Goal: Task Accomplishment & Management: Manage account settings

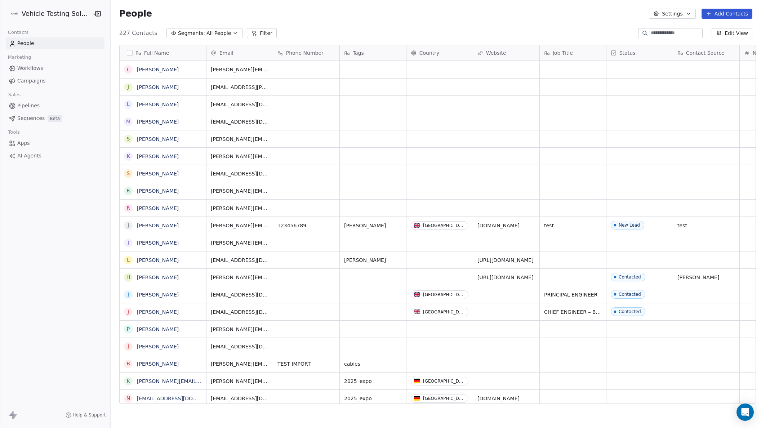
scroll to position [369, 647]
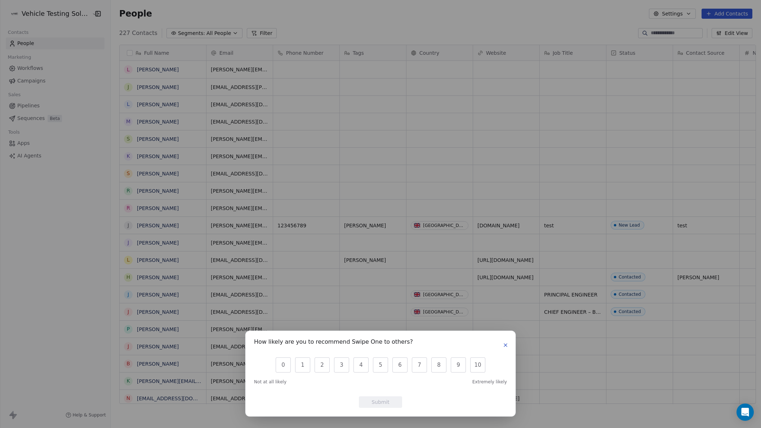
click at [503, 348] on icon "button" at bounding box center [505, 345] width 6 height 6
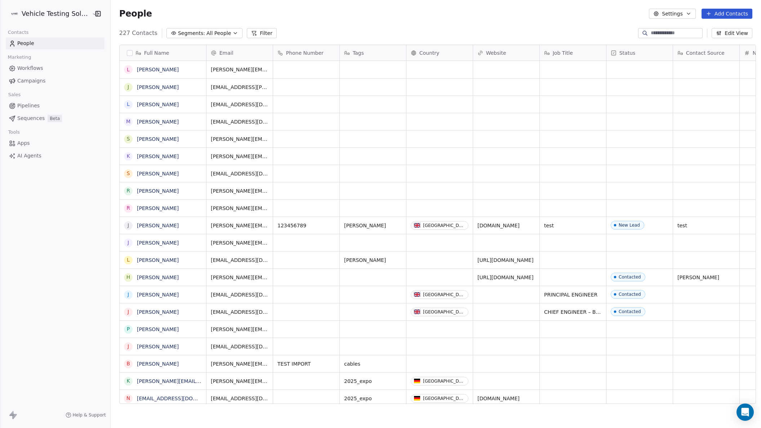
click at [730, 15] on button "Add Contacts" at bounding box center [726, 14] width 51 height 10
click at [730, 26] on span "Create new contact" at bounding box center [729, 30] width 49 height 8
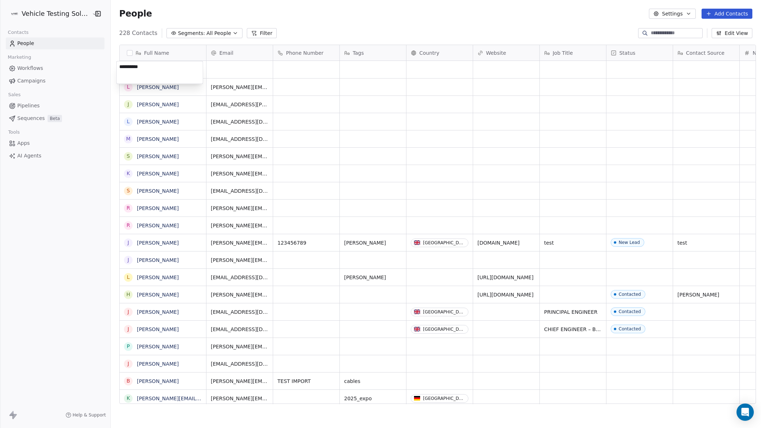
type textarea "**********"
click at [254, 71] on html "Vehicle Testing Solutions Contacts People Marketing Workflows Campaigns Sales P…" at bounding box center [380, 214] width 761 height 428
click at [567, 68] on div "grid" at bounding box center [572, 69] width 66 height 17
type textarea "**********"
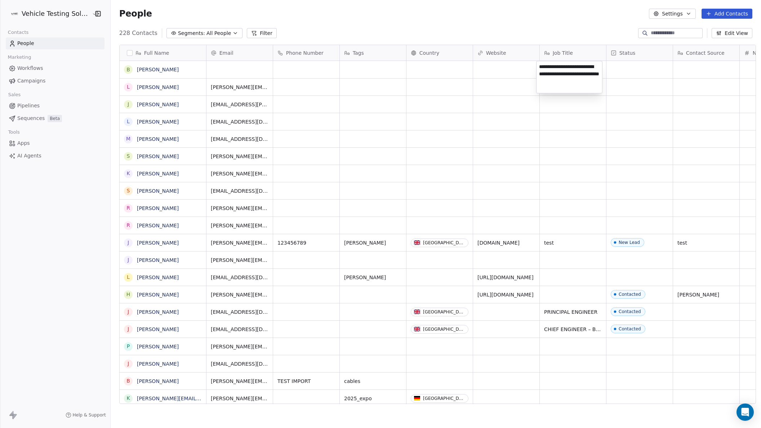
click at [627, 70] on html "Vehicle Testing Solutions Contacts People Marketing Workflows Campaigns Sales P…" at bounding box center [380, 214] width 761 height 428
click at [641, 67] on div "grid" at bounding box center [639, 69] width 66 height 17
click at [663, 67] on div "grid" at bounding box center [639, 69] width 66 height 17
click at [653, 68] on div "grid" at bounding box center [639, 69] width 66 height 17
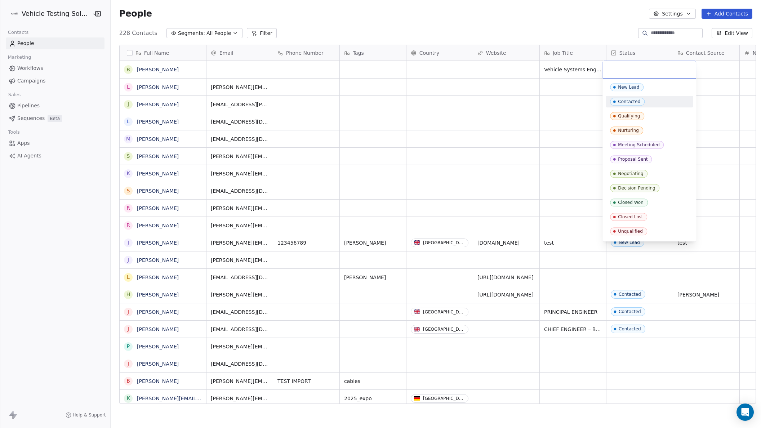
click at [630, 102] on div "Contacted" at bounding box center [629, 101] width 22 height 5
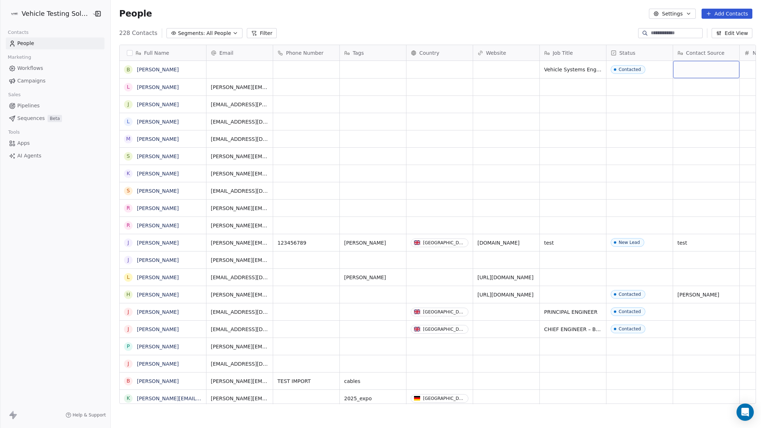
click at [694, 70] on div "grid" at bounding box center [706, 69] width 66 height 17
click at [702, 70] on div "grid" at bounding box center [706, 69] width 66 height 17
click at [526, 143] on html "Vehicle Testing Solutions Contacts People Marketing Workflows Campaigns Sales P…" at bounding box center [380, 214] width 761 height 428
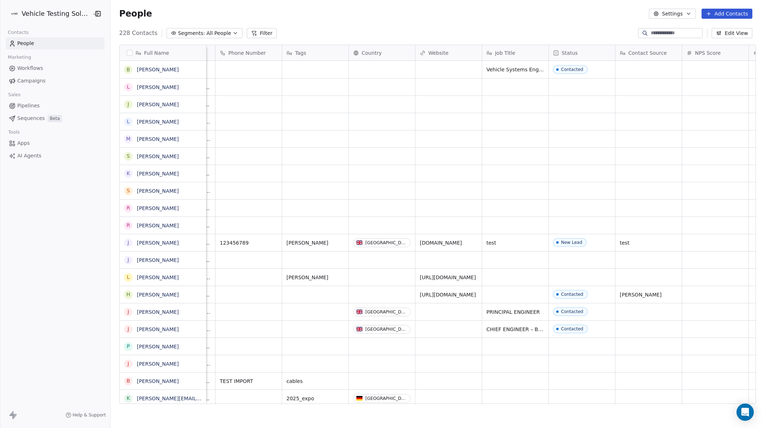
scroll to position [0, 0]
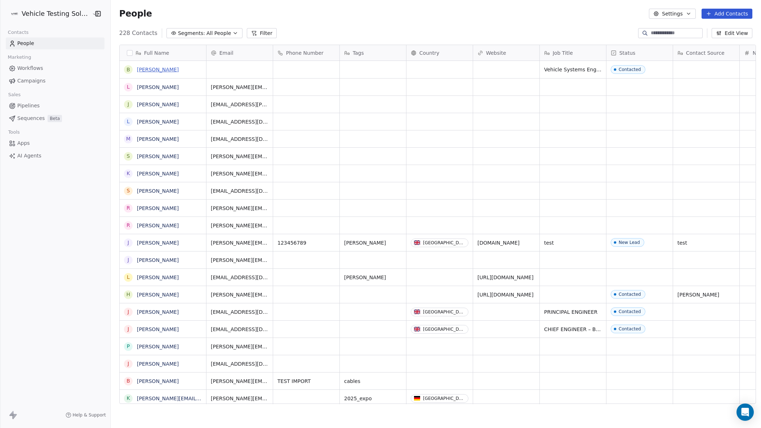
click at [152, 68] on link "[PERSON_NAME]" at bounding box center [158, 70] width 42 height 6
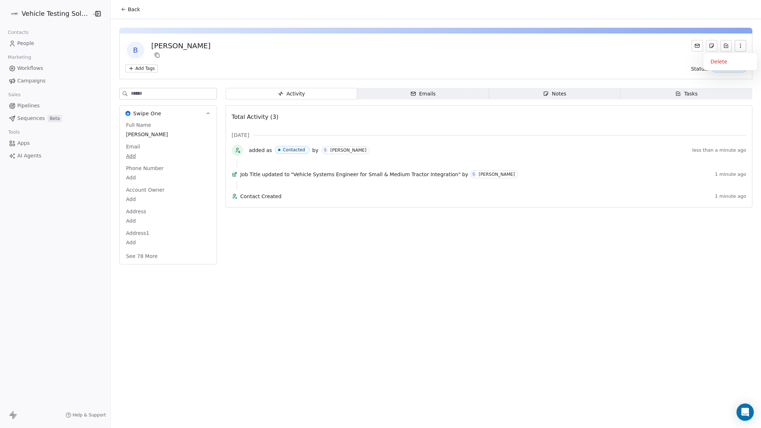
click at [739, 44] on icon "button" at bounding box center [740, 46] width 6 height 6
click at [143, 257] on button "See 78 More" at bounding box center [142, 256] width 40 height 13
click at [131, 5] on button "Back" at bounding box center [130, 9] width 28 height 13
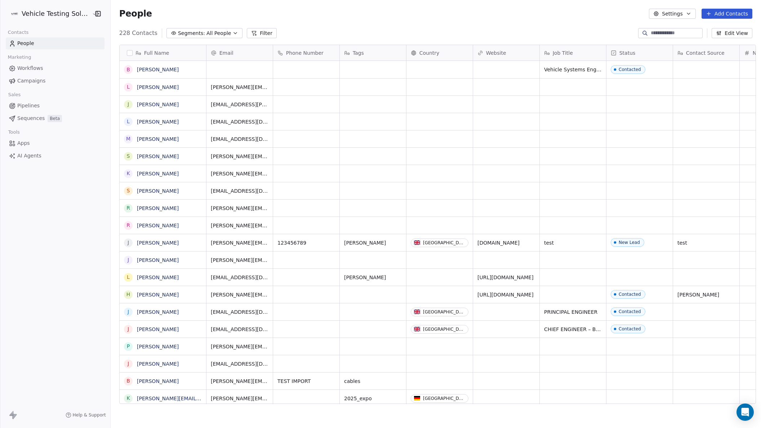
scroll to position [369, 647]
click at [166, 89] on link "[PERSON_NAME]" at bounding box center [158, 87] width 42 height 6
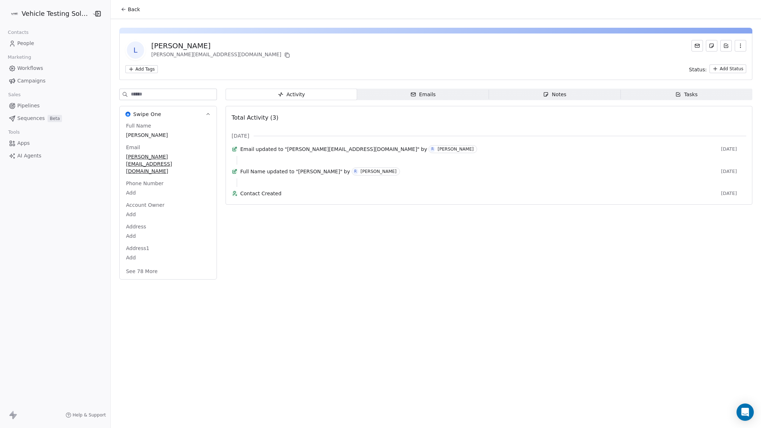
click at [147, 265] on button "See 78 More" at bounding box center [142, 271] width 40 height 13
click at [131, 9] on span "Back" at bounding box center [134, 9] width 12 height 7
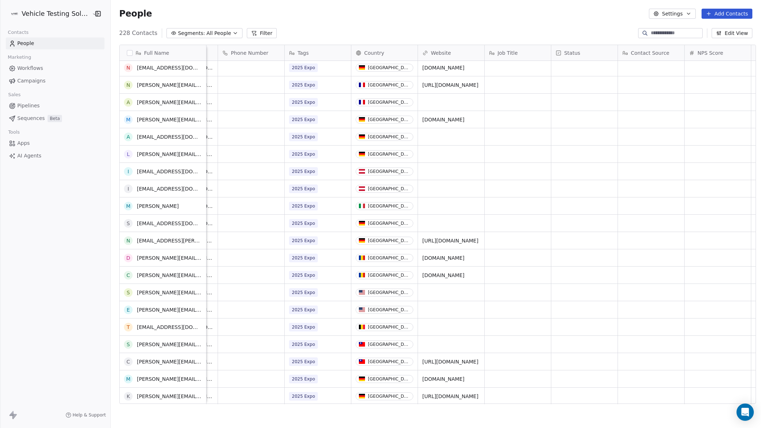
scroll to position [382, 0]
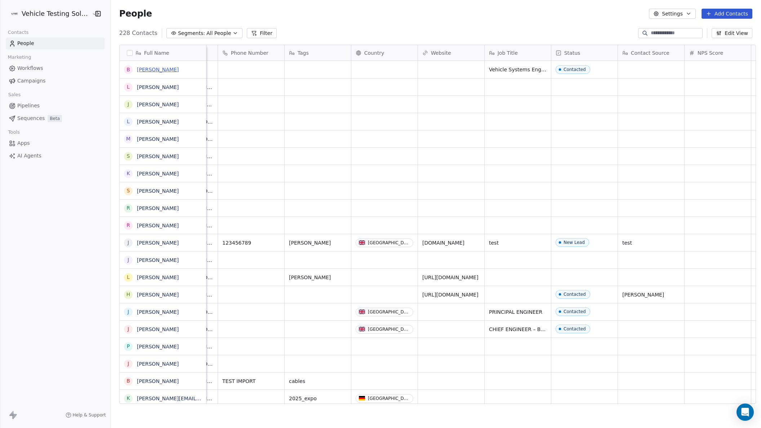
click at [146, 68] on link "[PERSON_NAME]" at bounding box center [158, 70] width 42 height 6
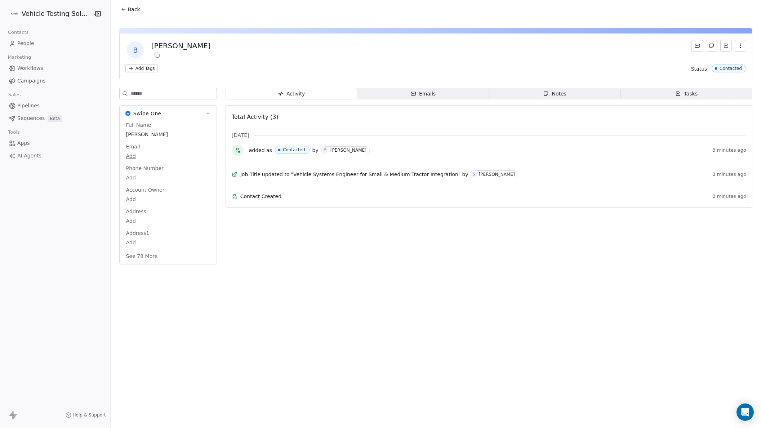
click at [148, 256] on button "See 78 More" at bounding box center [142, 256] width 40 height 13
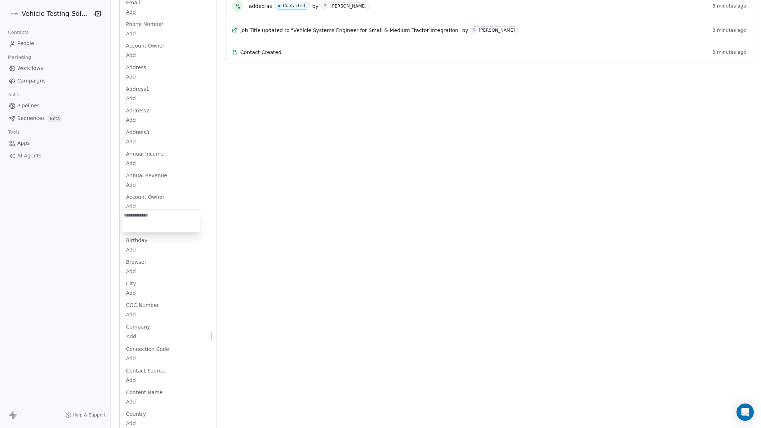
click at [133, 336] on html "Vehicle Testing Solutions Contacts People Marketing Workflows Campaigns Sales P…" at bounding box center [380, 214] width 761 height 428
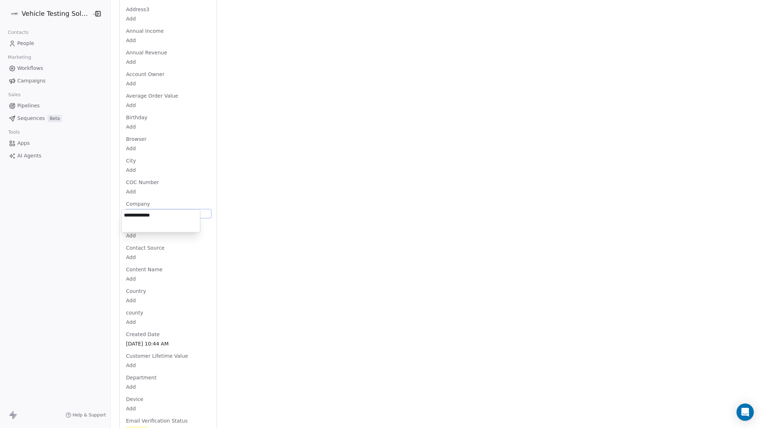
type textarea "**********"
click at [247, 229] on html "Vehicle Testing Solutions Contacts People Marketing Workflows Campaigns Sales P…" at bounding box center [380, 214] width 761 height 428
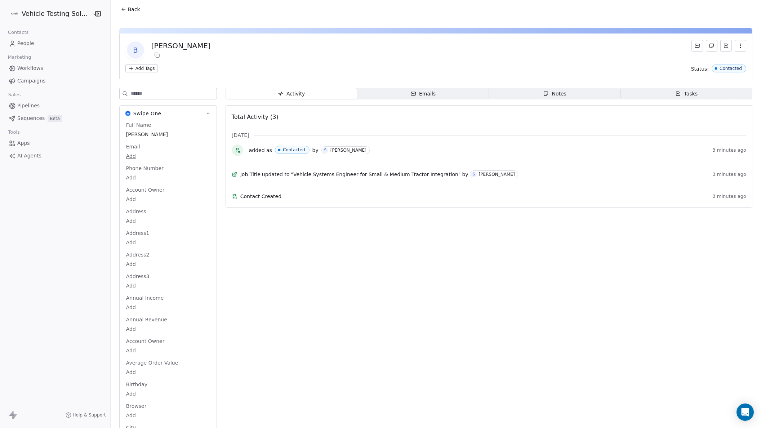
click at [139, 68] on html "Vehicle Testing Solutions Contacts People Marketing Workflows Campaigns Sales P…" at bounding box center [380, 214] width 761 height 428
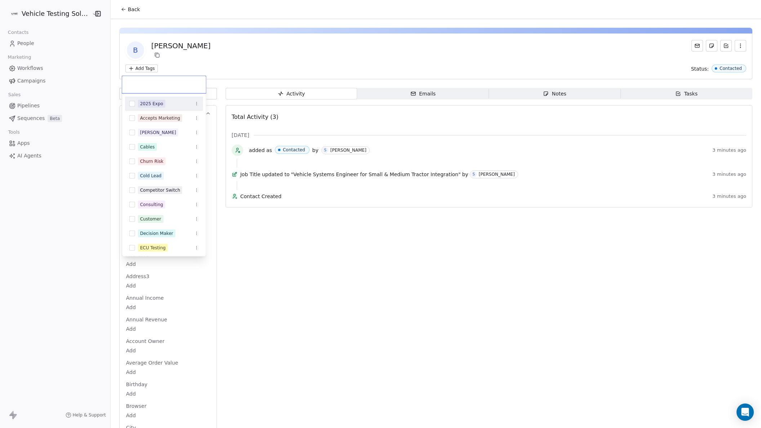
click at [241, 60] on html "Vehicle Testing Solutions Contacts People Marketing Workflows Campaigns Sales P…" at bounding box center [380, 214] width 761 height 428
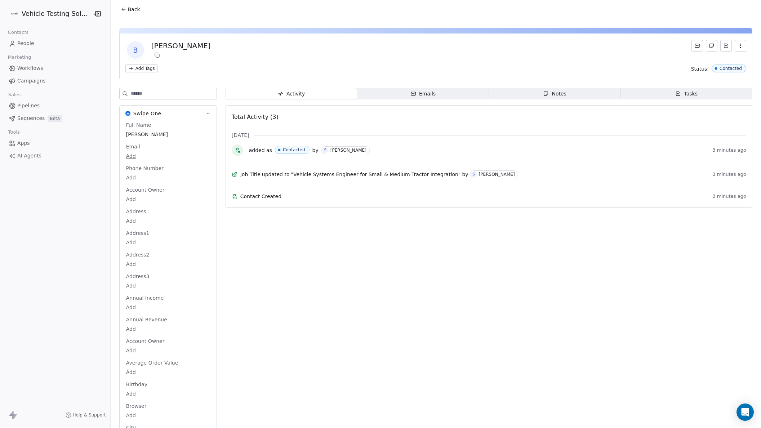
click at [555, 94] on div "Notes" at bounding box center [554, 94] width 23 height 8
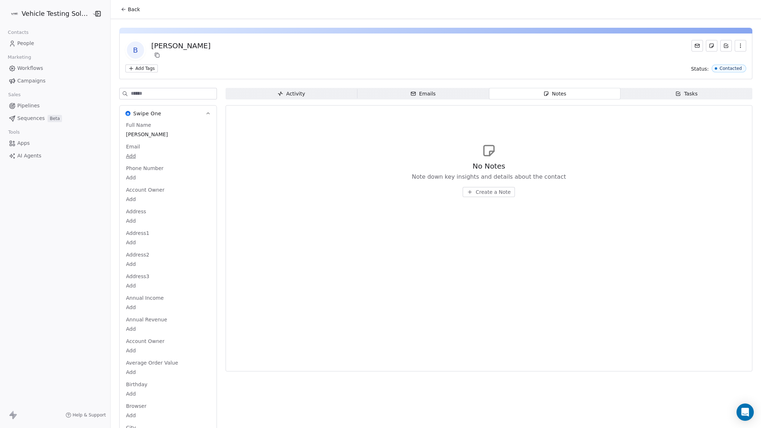
click at [486, 194] on span "Create a Note" at bounding box center [492, 191] width 35 height 7
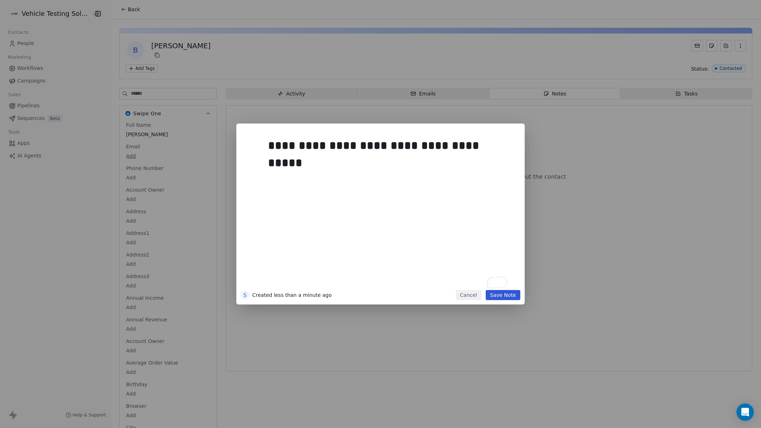
click at [502, 294] on button "Save Note" at bounding box center [502, 295] width 35 height 10
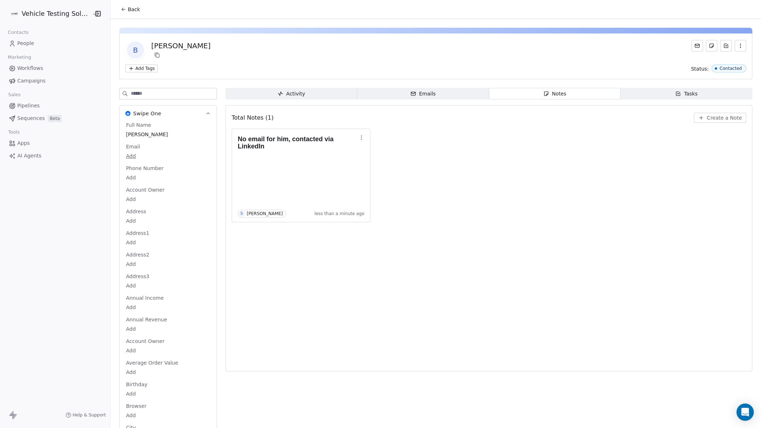
click at [146, 70] on html "Vehicle Testing Solutions Contacts People Marketing Workflows Campaigns Sales P…" at bounding box center [380, 214] width 761 height 428
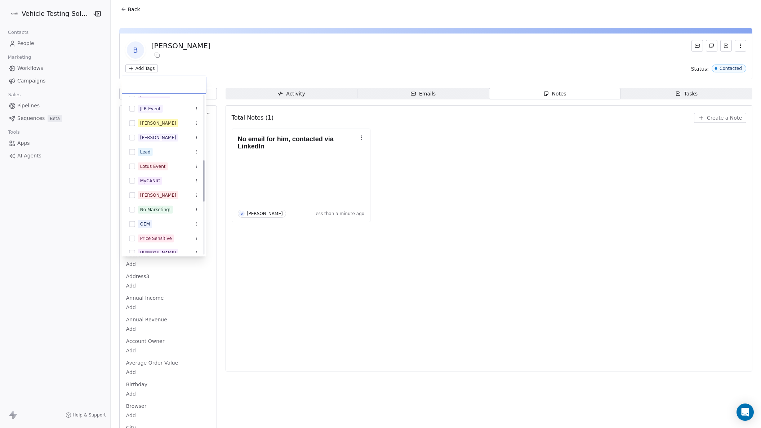
scroll to position [288, 0]
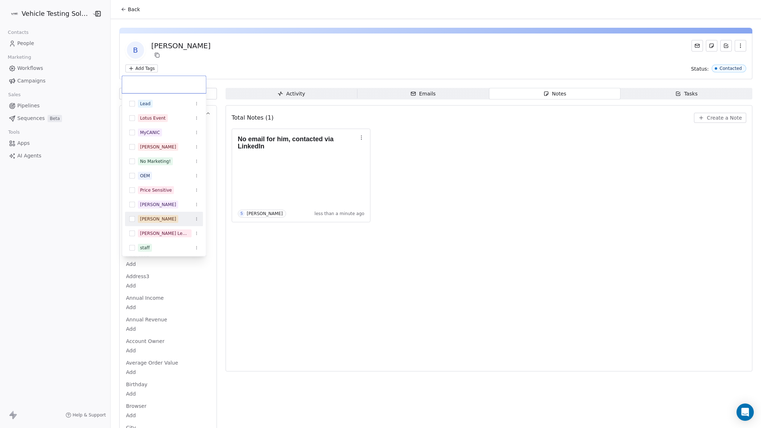
click at [131, 218] on button "Suggestions" at bounding box center [132, 219] width 6 height 6
click at [278, 267] on html "Vehicle Testing Solutions Contacts People Marketing Workflows Campaigns Sales P…" at bounding box center [380, 214] width 761 height 428
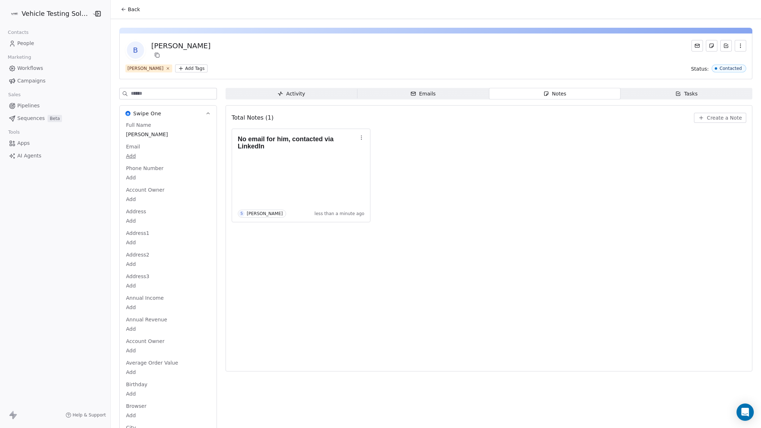
click at [29, 106] on span "Pipelines" at bounding box center [28, 106] width 22 height 8
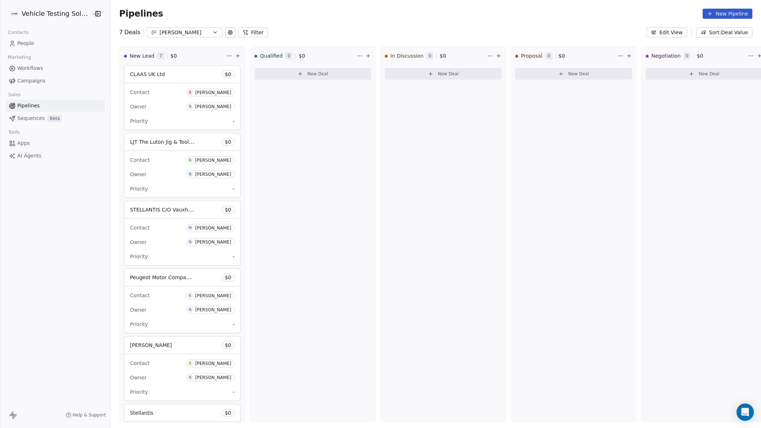
click at [214, 32] on icon "button" at bounding box center [215, 32] width 3 height 1
click at [189, 96] on div "[PERSON_NAME] Pipe Line" at bounding box center [184, 97] width 73 height 8
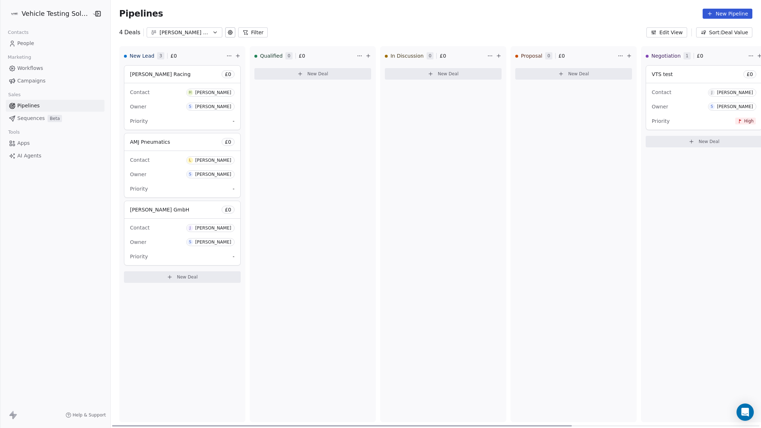
click at [187, 278] on span "New Deal" at bounding box center [187, 277] width 21 height 6
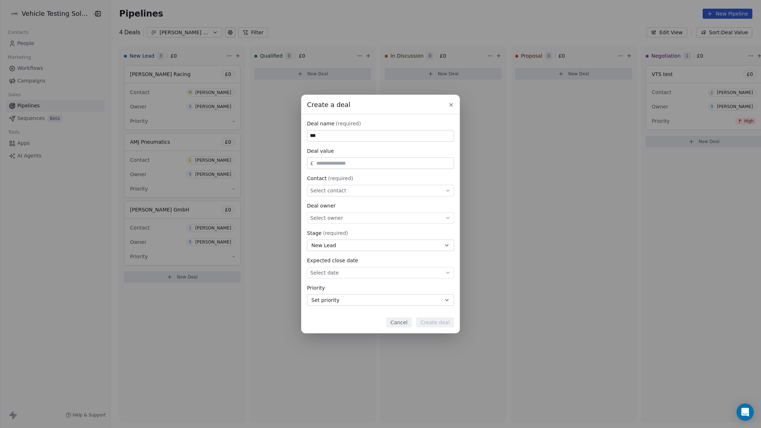
type input "***"
click at [364, 189] on div "Select contact" at bounding box center [380, 191] width 147 height 12
type input "***"
click at [344, 211] on div "[PERSON_NAME]" at bounding box center [342, 211] width 36 height 5
click at [443, 322] on button "Create deal" at bounding box center [435, 322] width 38 height 10
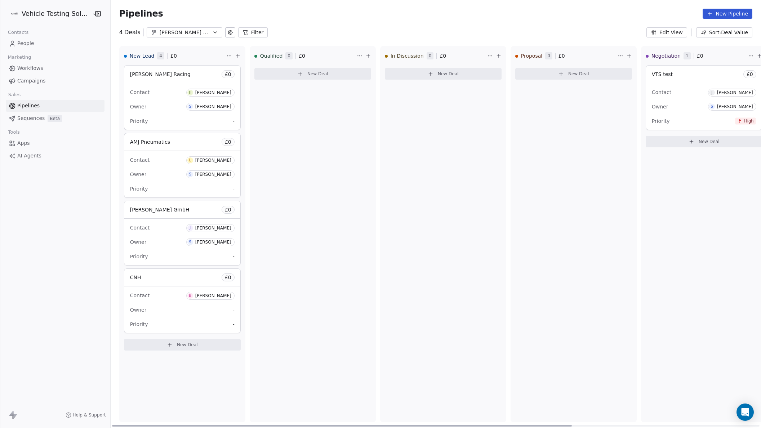
click at [173, 277] on div "CNH £ 0" at bounding box center [182, 277] width 116 height 17
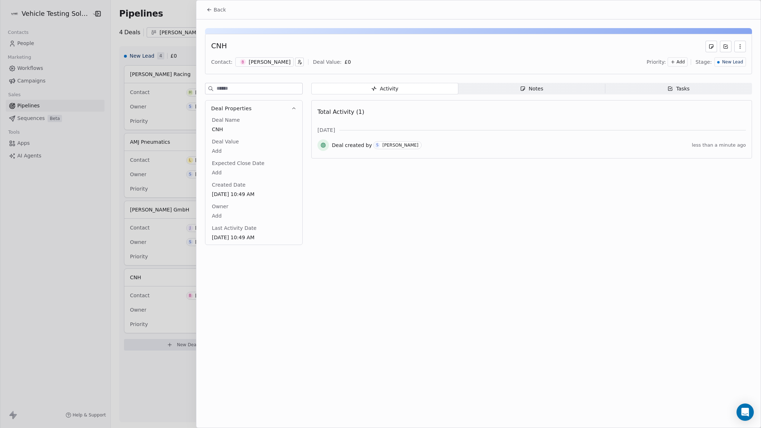
click at [536, 93] on div "Notes" at bounding box center [531, 89] width 23 height 8
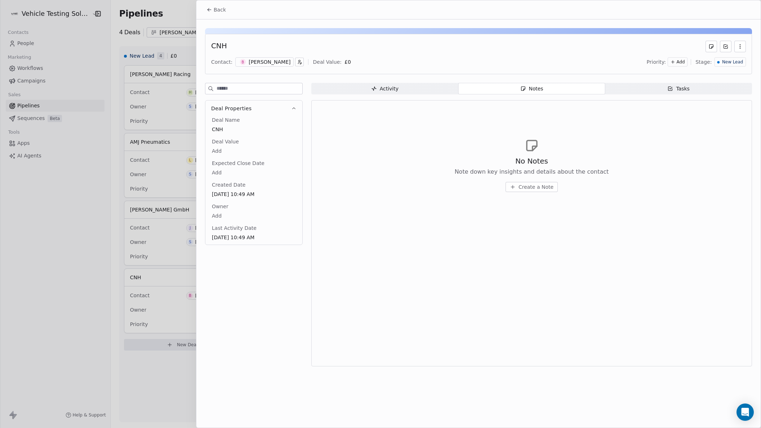
click at [533, 185] on span "Create a Note" at bounding box center [535, 186] width 35 height 7
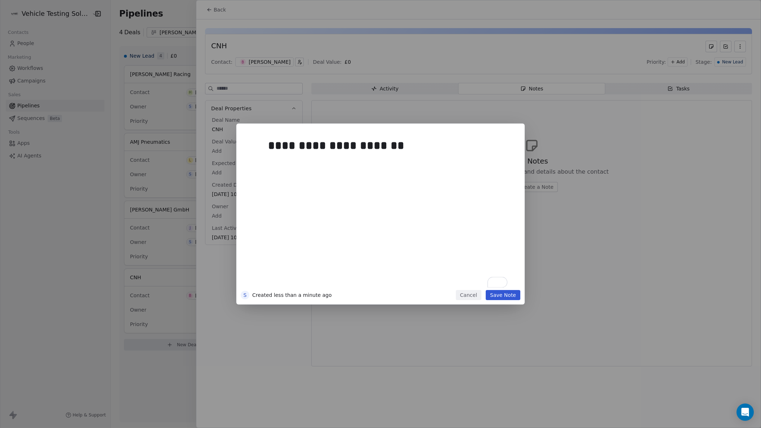
click at [510, 295] on button "Save Note" at bounding box center [502, 295] width 35 height 10
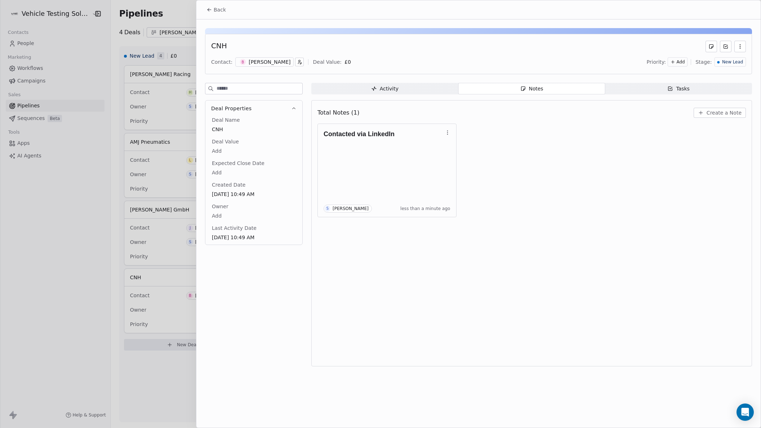
click at [220, 9] on span "Back" at bounding box center [220, 9] width 12 height 7
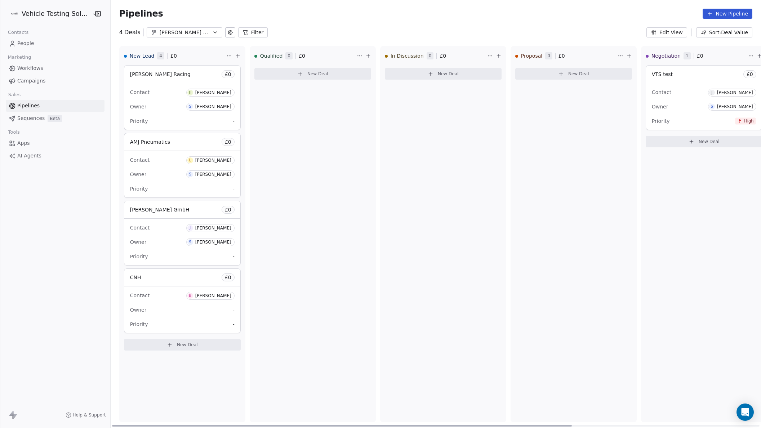
click at [757, 56] on icon at bounding box center [758, 56] width 3 height 0
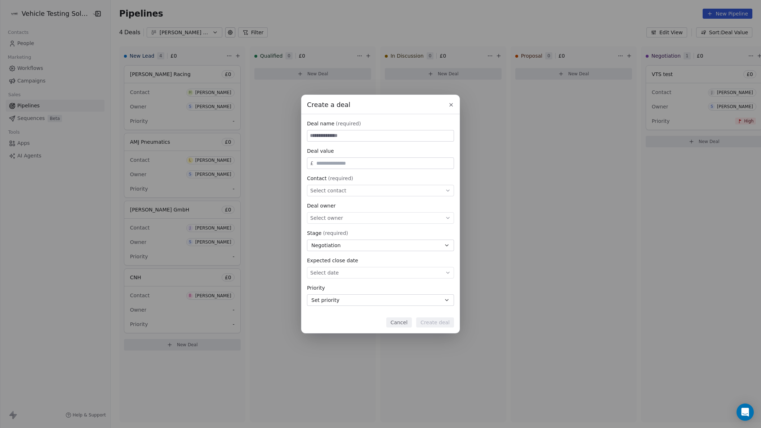
click at [450, 104] on icon at bounding box center [450, 104] width 3 height 3
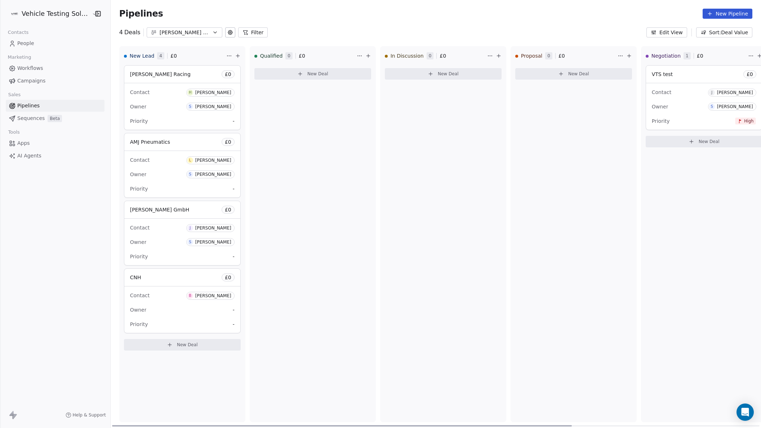
click at [190, 279] on div "CNH £ 0" at bounding box center [182, 277] width 116 height 17
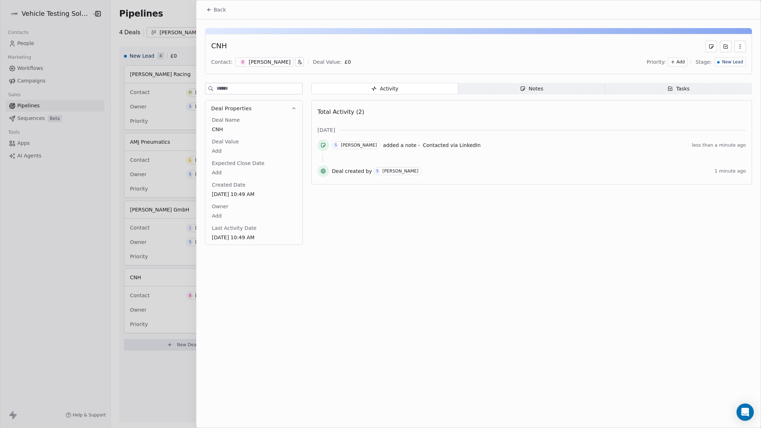
click at [734, 63] on span "New Lead" at bounding box center [732, 62] width 21 height 6
click at [574, 64] on html "Vehicle Testing Solutions Contacts People Marketing Workflows Campaigns Sales P…" at bounding box center [380, 214] width 761 height 428
click at [598, 55] on div "CNH Contact: B [PERSON_NAME] Deal Value: £ 0 Priority: Add Stage: New Lead" at bounding box center [478, 54] width 547 height 40
click at [208, 8] on icon at bounding box center [209, 10] width 6 height 6
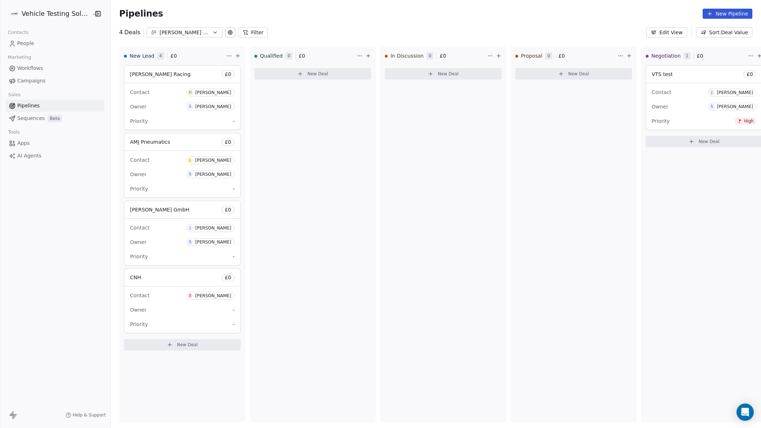
click at [228, 34] on icon at bounding box center [230, 32] width 4 height 4
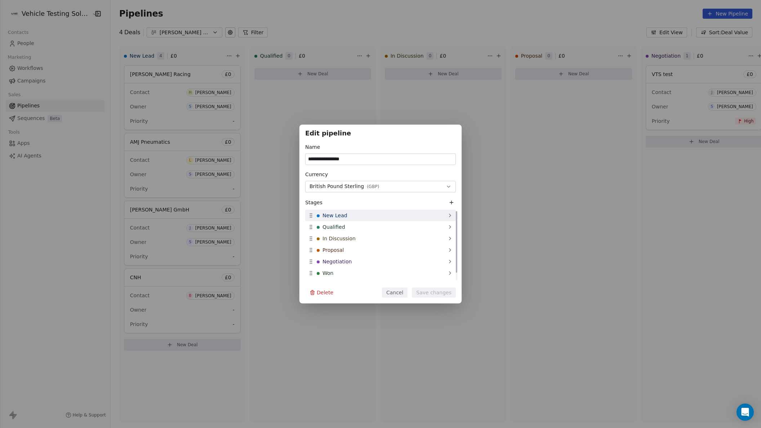
click at [362, 215] on div "New Lead" at bounding box center [380, 216] width 151 height 12
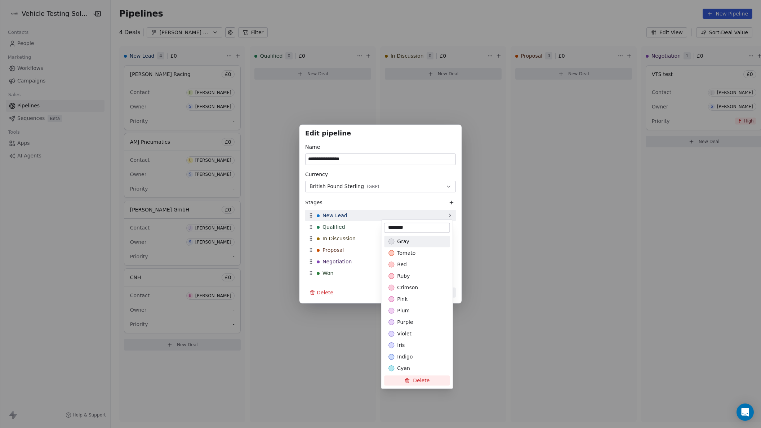
click at [362, 215] on div "**********" at bounding box center [380, 214] width 761 height 179
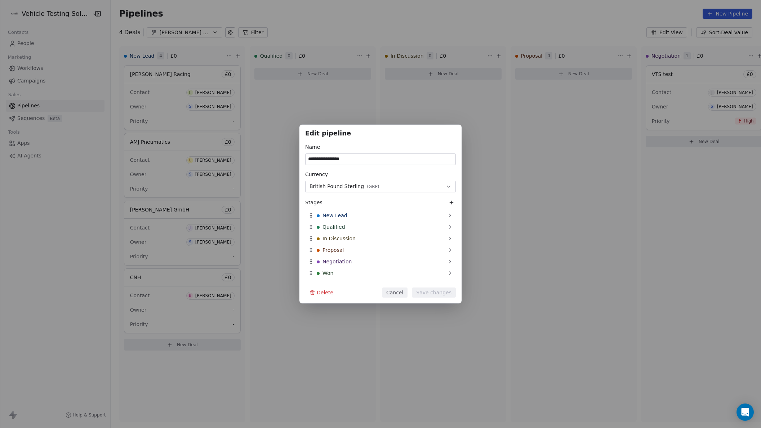
click at [451, 203] on icon at bounding box center [451, 203] width 6 height 6
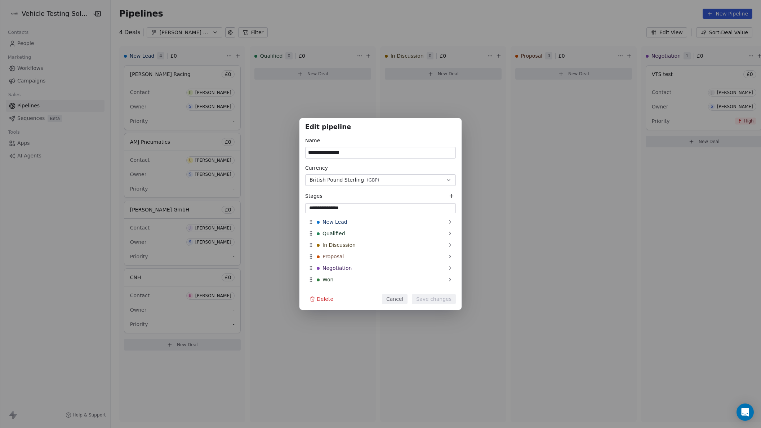
type input "**********"
click at [435, 298] on button "Save changes" at bounding box center [434, 299] width 44 height 10
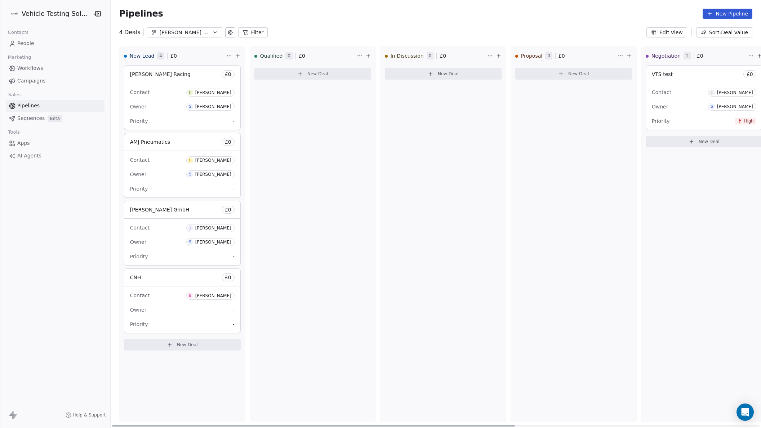
click at [171, 281] on div "CNH £ 0" at bounding box center [182, 277] width 116 height 17
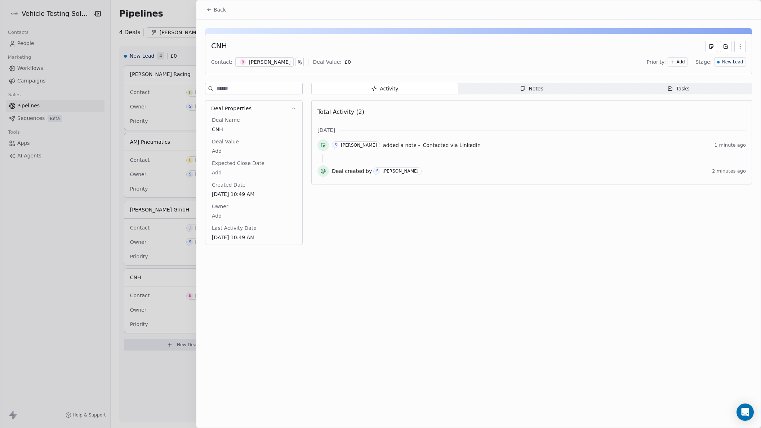
click at [741, 62] on span "New Lead" at bounding box center [732, 62] width 21 height 6
click at [722, 158] on span "New Lead LinkedIn" at bounding box center [717, 158] width 48 height 7
click at [220, 10] on span "Back" at bounding box center [220, 9] width 12 height 7
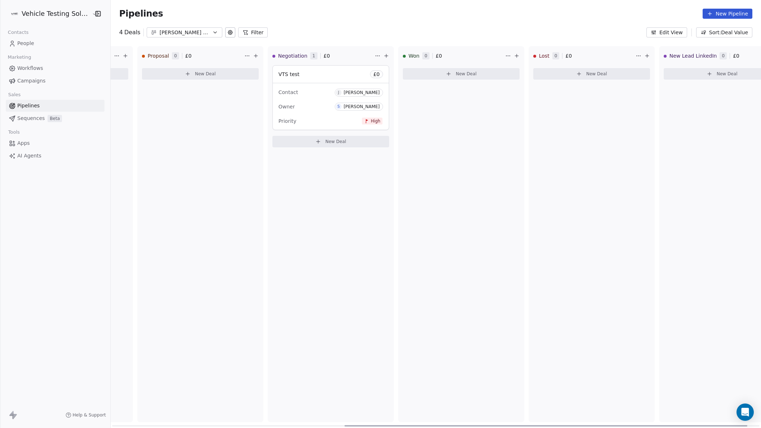
scroll to position [0, 402]
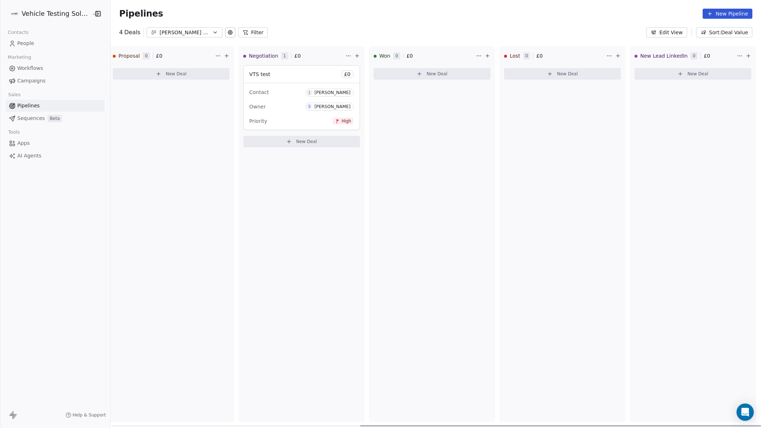
drag, startPoint x: 500, startPoint y: 425, endPoint x: 786, endPoint y: 429, distance: 286.3
click at [760, 426] on div at bounding box center [561, 425] width 403 height 1
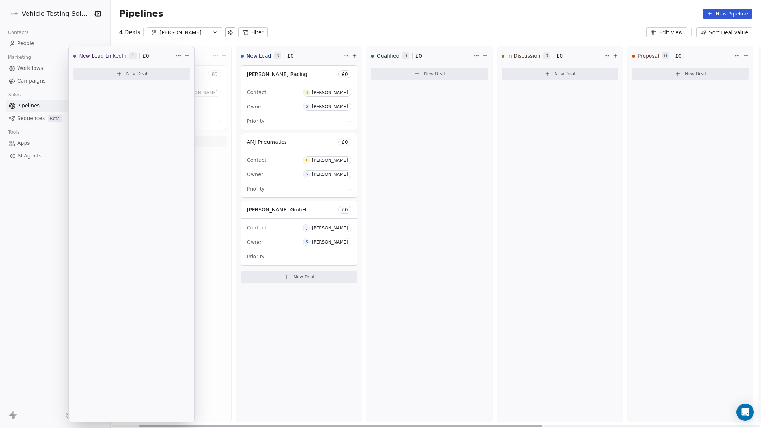
scroll to position [0, 0]
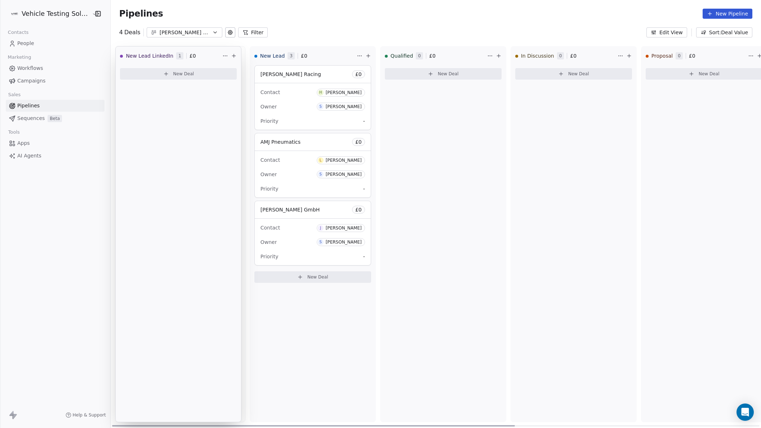
drag, startPoint x: 666, startPoint y: 54, endPoint x: 129, endPoint y: 60, distance: 537.0
click at [129, 60] on div "New Lead LinkedIn 1 £ 0 CNH £ 0 Contact B [PERSON_NAME] Owner - Priority - New …" at bounding box center [436, 237] width 650 height 382
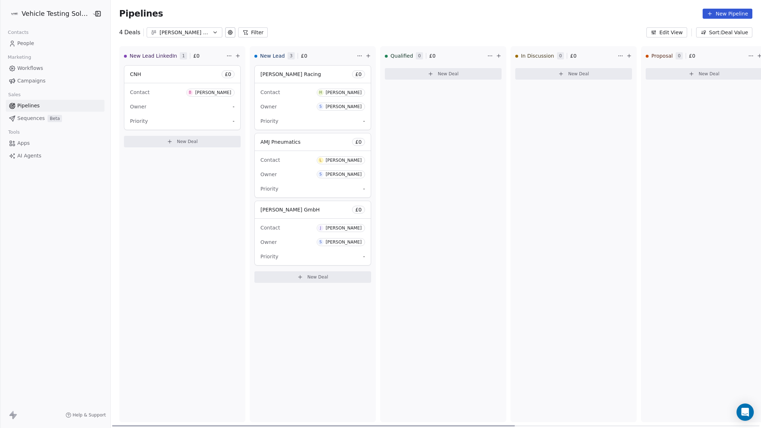
click at [199, 216] on div "New Lead LinkedIn 1 £ 0 CNH £ 0 Contact B [PERSON_NAME] Owner - Priority - New …" at bounding box center [182, 234] width 126 height 376
click at [427, 232] on div "Qualified 0 £ 0 New Deal" at bounding box center [443, 234] width 126 height 376
click at [19, 44] on span "People" at bounding box center [25, 44] width 17 height 8
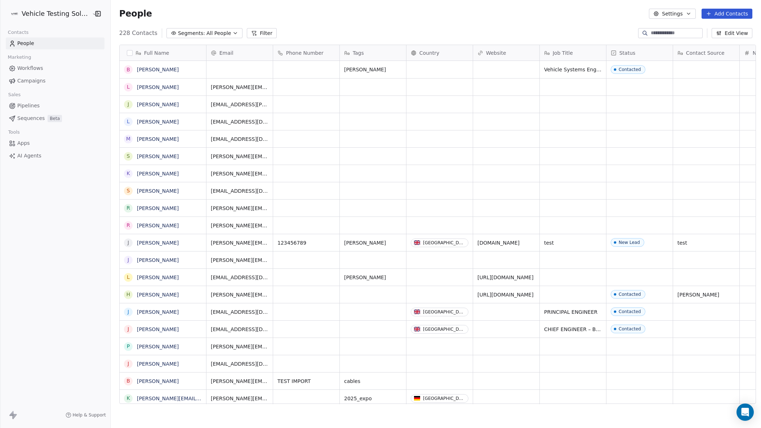
scroll to position [369, 647]
click at [722, 12] on button "Add Contacts" at bounding box center [726, 14] width 51 height 10
click at [727, 27] on span "Create new contact" at bounding box center [729, 30] width 49 height 8
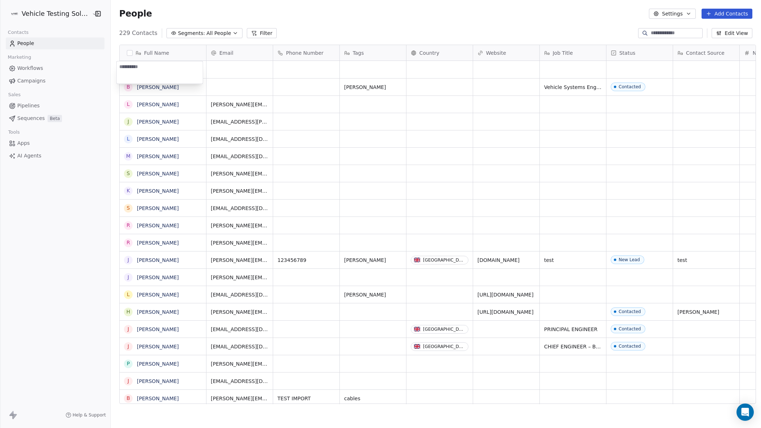
drag, startPoint x: 227, startPoint y: 81, endPoint x: 207, endPoint y: 78, distance: 20.4
click at [227, 81] on html "Vehicle Testing Solutions Contacts People Marketing Workflows Campaigns Sales P…" at bounding box center [380, 214] width 761 height 428
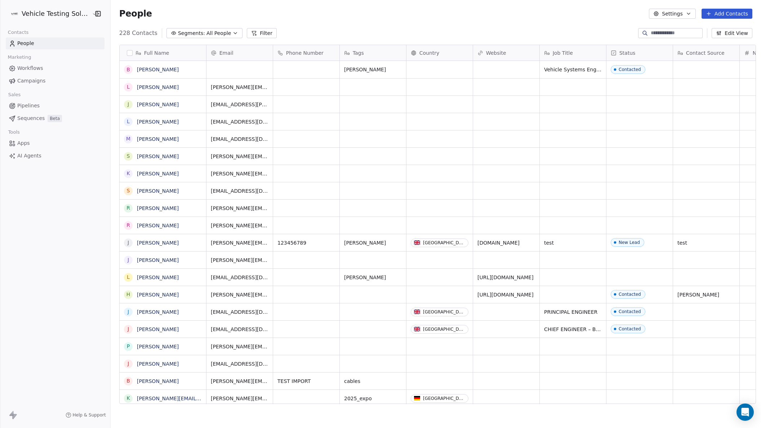
click at [741, 12] on button "Add Contacts" at bounding box center [726, 14] width 51 height 10
click at [723, 27] on span "Create new contact" at bounding box center [729, 30] width 49 height 8
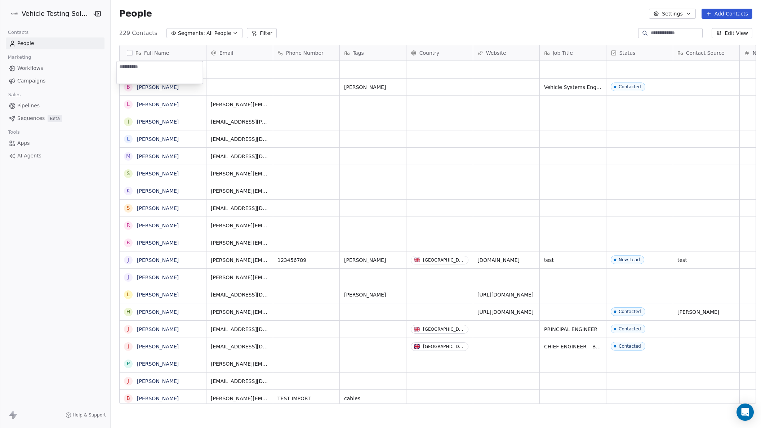
type textarea "**********"
click at [558, 68] on div "grid" at bounding box center [572, 69] width 66 height 17
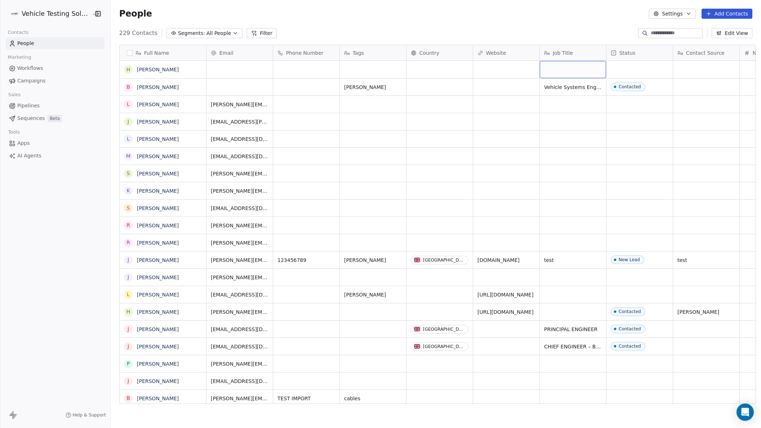
click at [558, 68] on div "grid" at bounding box center [572, 69] width 66 height 17
type textarea "**********"
click at [613, 67] on html "Vehicle Testing Solutions Contacts People Marketing Workflows Campaigns Sales P…" at bounding box center [380, 214] width 761 height 428
click at [630, 66] on div "grid" at bounding box center [639, 69] width 66 height 17
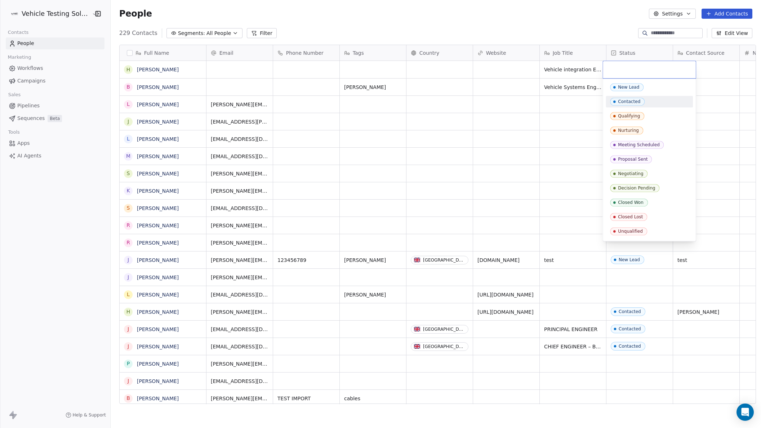
click at [641, 101] on span "Contacted" at bounding box center [627, 102] width 35 height 8
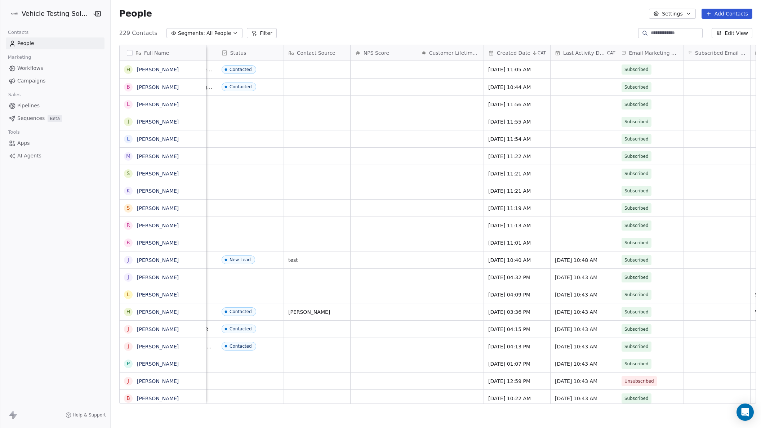
scroll to position [0, 396]
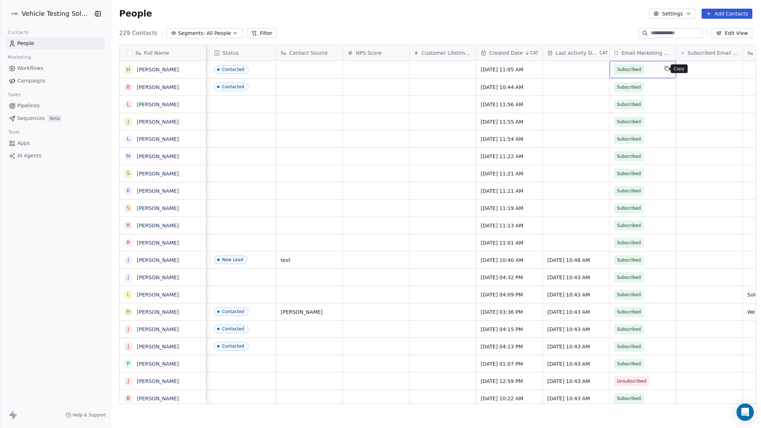
click at [663, 65] on button "grid" at bounding box center [666, 68] width 9 height 9
click at [664, 70] on icon "grid" at bounding box center [667, 69] width 6 height 6
click at [633, 69] on span "Subscribed" at bounding box center [629, 69] width 24 height 7
click at [629, 70] on span "Subscribed" at bounding box center [629, 69] width 24 height 7
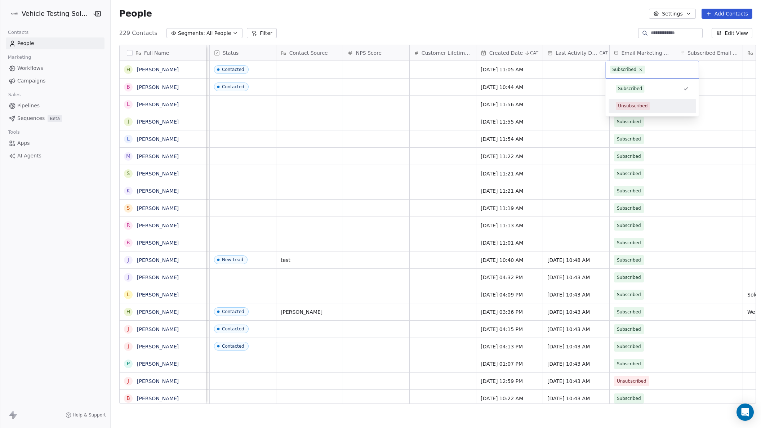
click at [634, 105] on div "Unsubscribed" at bounding box center [633, 106] width 30 height 6
click at [631, 86] on span "Subscribed" at bounding box center [629, 87] width 24 height 7
click at [640, 126] on div "Unsubscribed" at bounding box center [633, 123] width 30 height 6
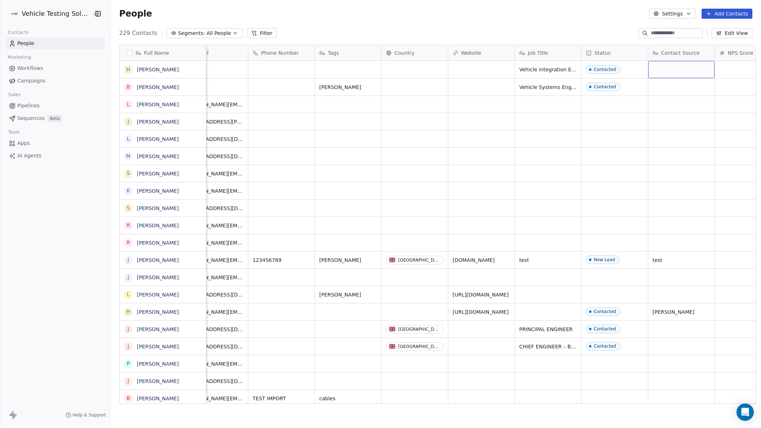
scroll to position [0, 0]
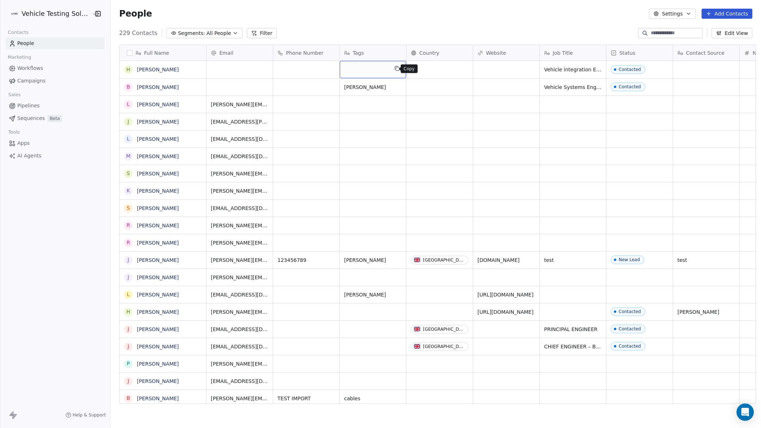
click at [395, 68] on icon "grid" at bounding box center [396, 67] width 3 height 3
click at [375, 68] on div "grid" at bounding box center [373, 69] width 66 height 17
click at [375, 68] on textarea at bounding box center [369, 72] width 66 height 22
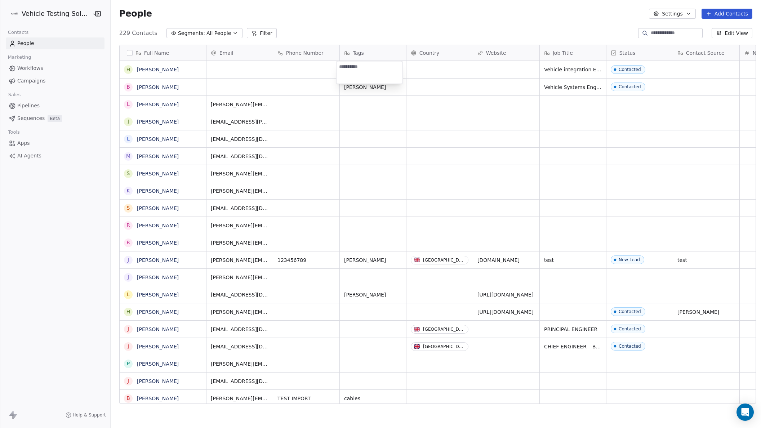
click at [375, 68] on textarea at bounding box center [369, 72] width 66 height 22
type textarea "*****"
click at [393, 26] on html "Vehicle Testing Solutions Contacts People Marketing Workflows Campaigns Sales P…" at bounding box center [380, 214] width 761 height 428
click at [362, 71] on div "grid" at bounding box center [373, 69] width 66 height 17
click at [360, 71] on div "grid" at bounding box center [373, 69] width 66 height 17
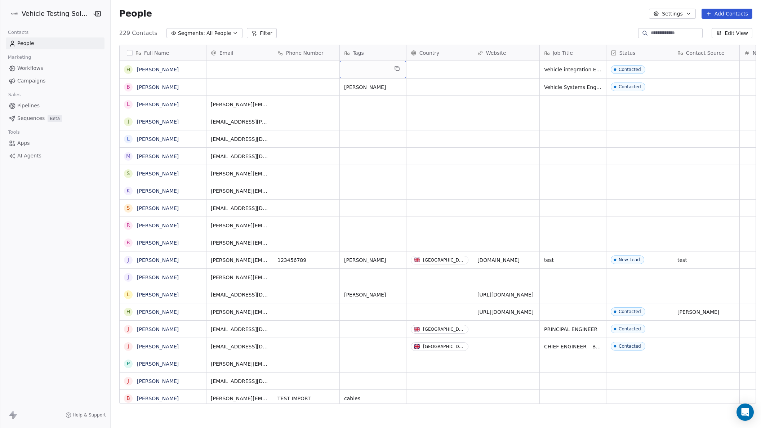
click at [360, 71] on div "grid" at bounding box center [373, 69] width 66 height 17
click at [359, 71] on textarea at bounding box center [369, 72] width 66 height 22
click at [375, 32] on html "Vehicle Testing Solutions Contacts People Marketing Workflows Campaigns Sales P…" at bounding box center [380, 214] width 761 height 428
click at [36, 105] on span "Pipelines" at bounding box center [28, 106] width 22 height 8
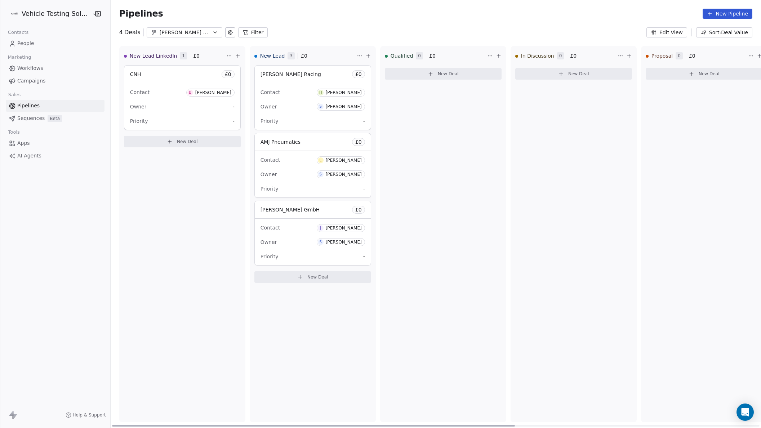
click at [187, 144] on span "New Deal" at bounding box center [187, 142] width 21 height 6
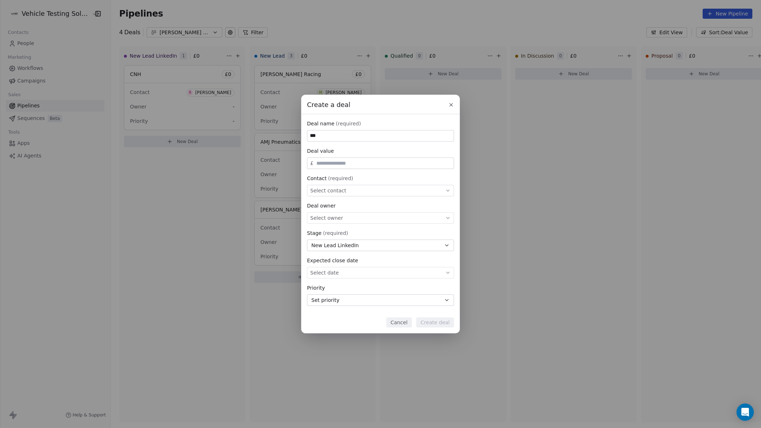
type input "***"
click at [349, 189] on div "Select contact" at bounding box center [380, 191] width 147 height 12
type input "******"
click at [352, 212] on div "[PERSON_NAME]" at bounding box center [342, 211] width 36 height 5
click at [351, 219] on div "Select owner" at bounding box center [380, 218] width 147 height 12
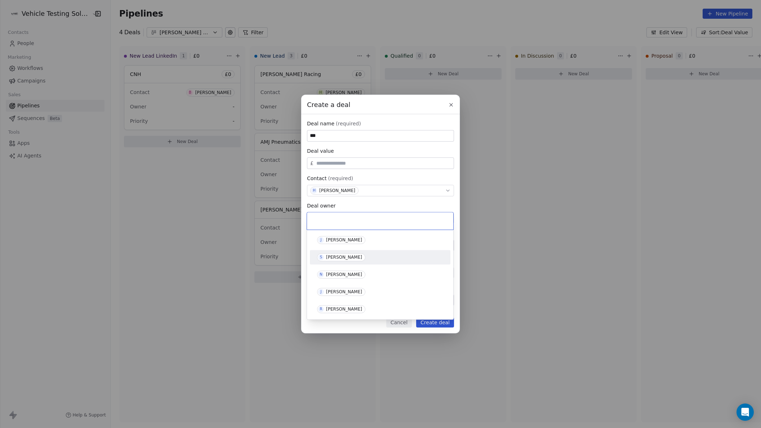
click at [349, 257] on div "[PERSON_NAME]" at bounding box center [344, 257] width 36 height 5
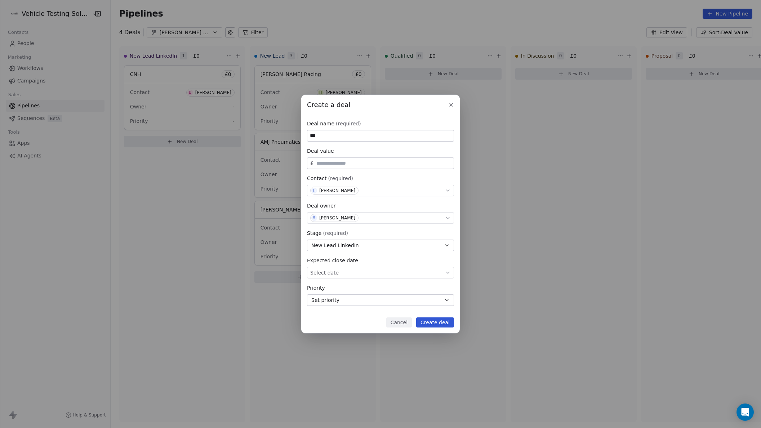
click at [439, 323] on button "Create deal" at bounding box center [435, 322] width 38 height 10
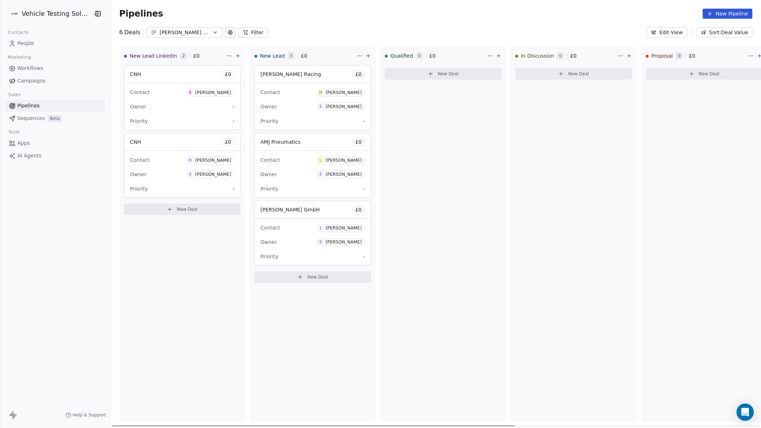
click at [166, 146] on div "CNH £ 0" at bounding box center [182, 141] width 116 height 17
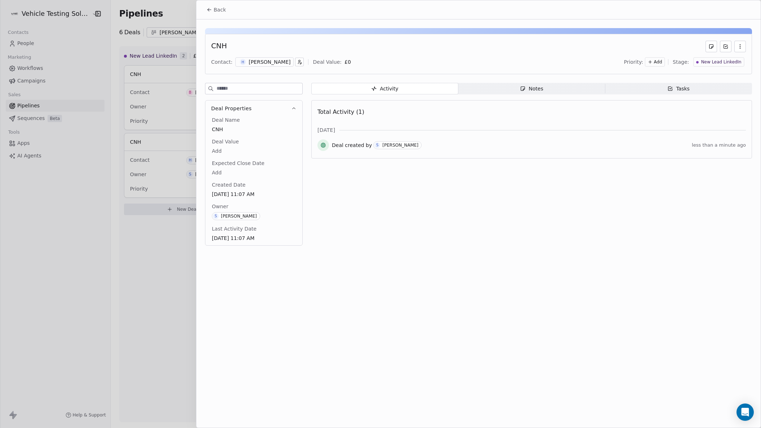
click at [543, 88] on span "Notes Notes" at bounding box center [531, 89] width 147 height 12
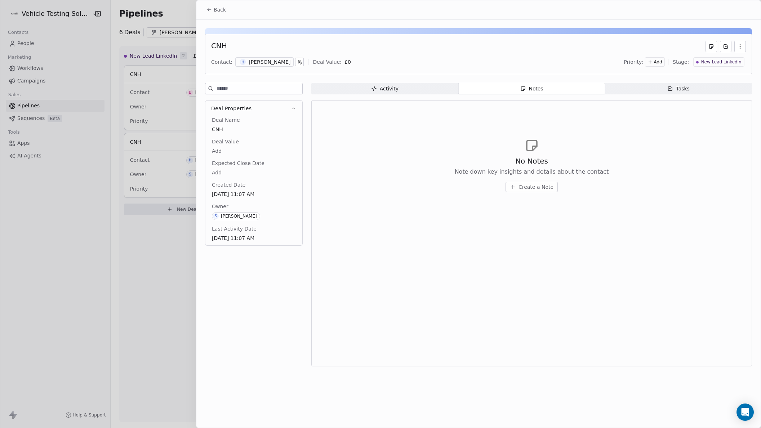
click at [549, 185] on span "Create a Note" at bounding box center [535, 186] width 35 height 7
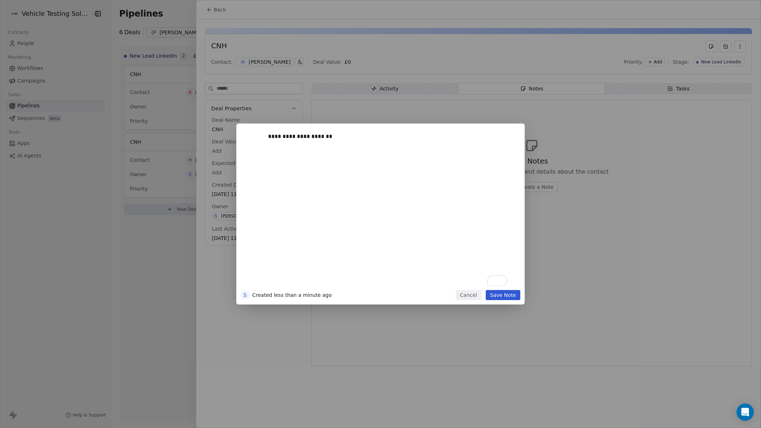
click at [506, 296] on button "Save Note" at bounding box center [502, 295] width 35 height 10
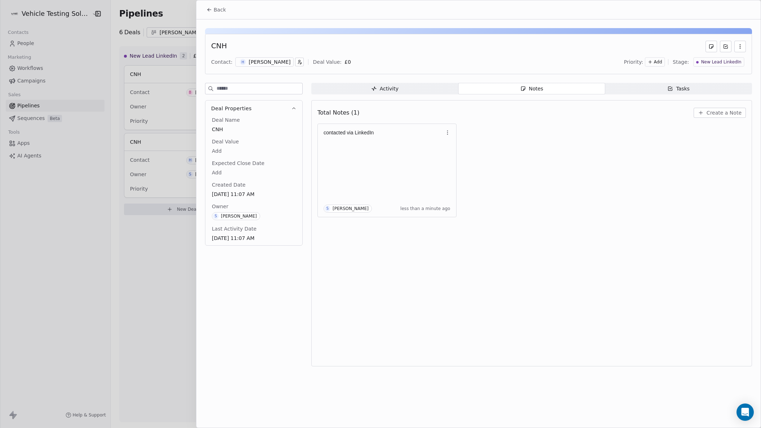
click at [157, 269] on div at bounding box center [380, 214] width 761 height 428
